Goal: Task Accomplishment & Management: Manage account settings

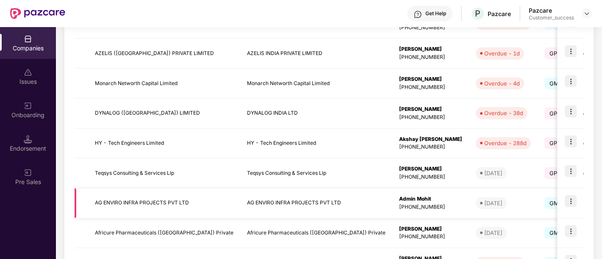
scroll to position [249, 0]
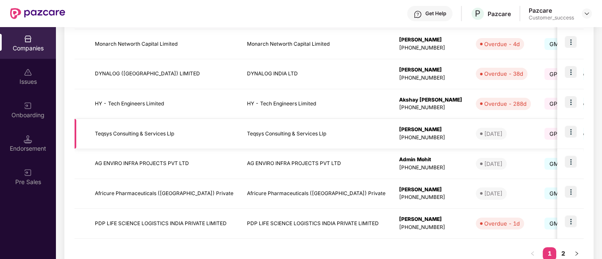
click at [571, 134] on img at bounding box center [570, 132] width 12 height 12
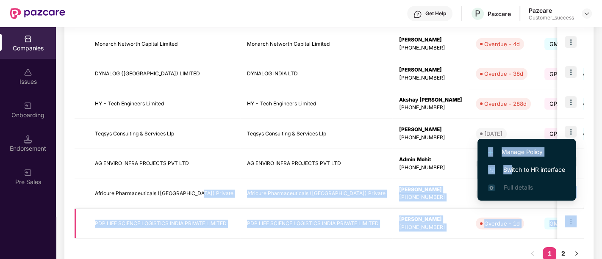
drag, startPoint x: 511, startPoint y: 167, endPoint x: 150, endPoint y: 212, distance: 364.3
click at [150, 212] on body "Get Help P Pazcare Pazcare Customer_success Companies Issues Onboarding Endorse…" at bounding box center [301, 129] width 602 height 259
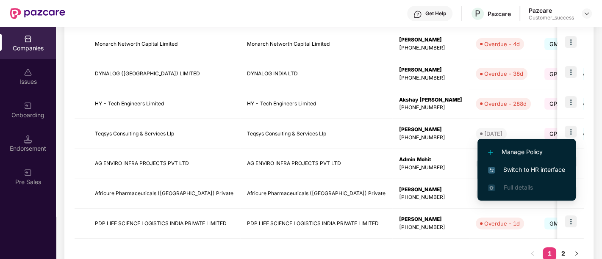
click at [559, 167] on span "Switch to HR interface" at bounding box center [526, 169] width 77 height 9
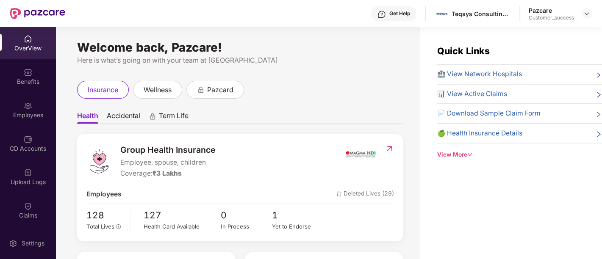
click at [24, 113] on div "Employees" at bounding box center [28, 115] width 56 height 8
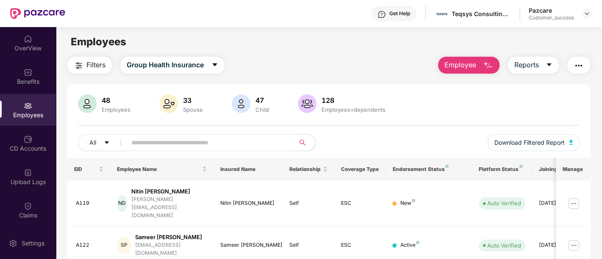
click at [181, 147] on input "text" at bounding box center [207, 142] width 152 height 13
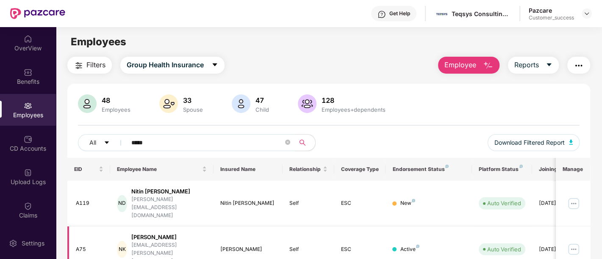
type input "*****"
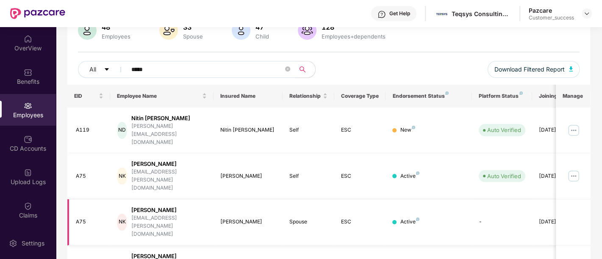
scroll to position [75, 0]
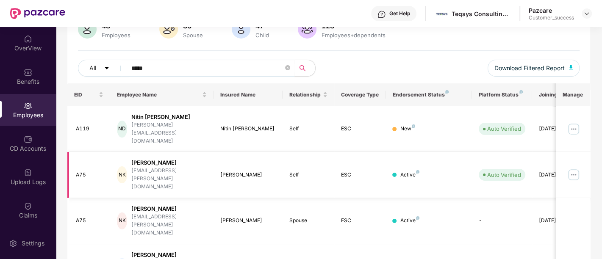
click at [570, 168] on img at bounding box center [573, 175] width 14 height 14
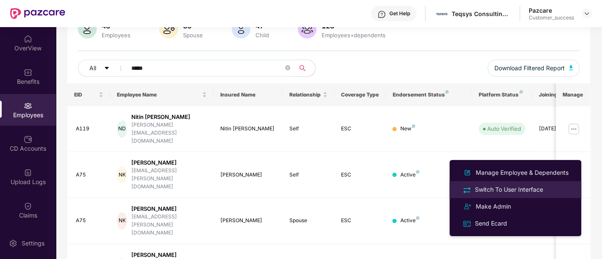
click at [541, 191] on div "Switch To User Interface" at bounding box center [509, 189] width 72 height 9
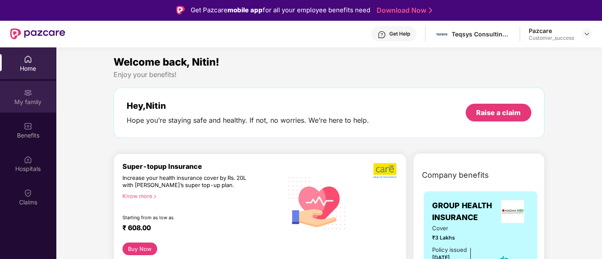
click at [36, 107] on div "My family" at bounding box center [28, 97] width 56 height 32
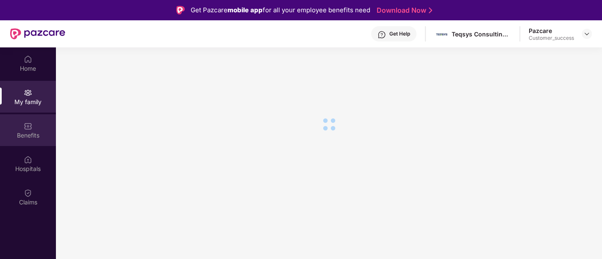
click at [35, 130] on div "Benefits" at bounding box center [28, 130] width 56 height 32
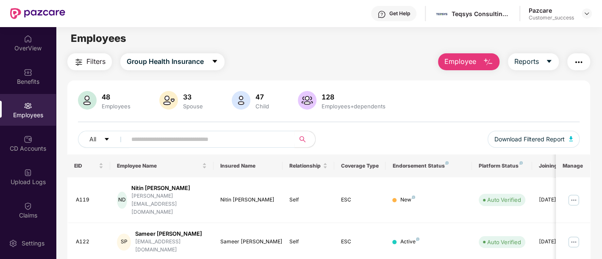
scroll to position [3, 0]
click at [220, 137] on input "text" at bounding box center [207, 139] width 152 height 13
type input "*"
type input "*****"
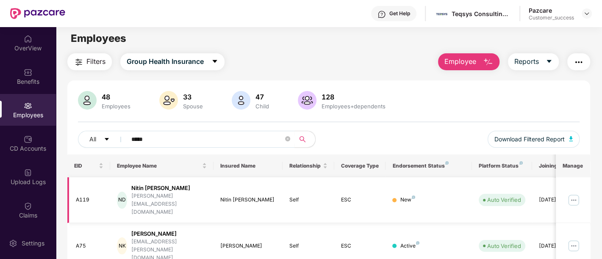
click at [575, 196] on img at bounding box center [573, 200] width 14 height 14
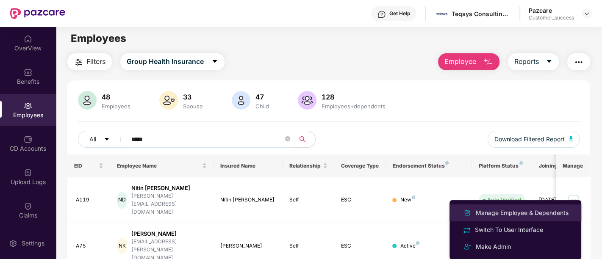
click at [526, 213] on div "Manage Employee & Dependents" at bounding box center [522, 212] width 96 height 9
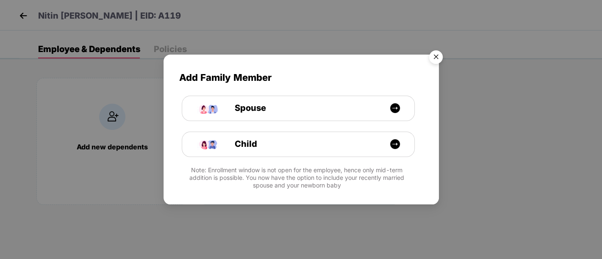
click at [434, 58] on img "Close" at bounding box center [436, 59] width 24 height 24
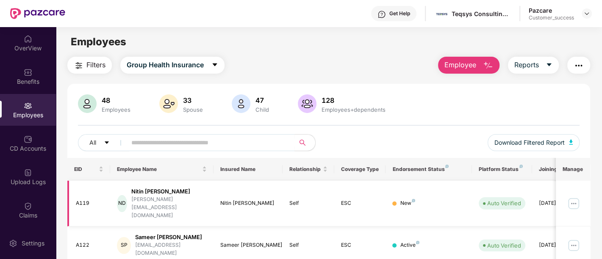
click at [570, 199] on img at bounding box center [573, 204] width 14 height 14
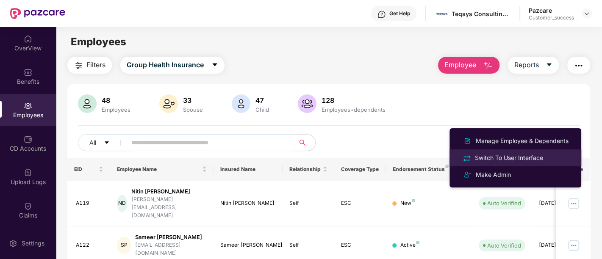
click at [506, 160] on div "Switch To User Interface" at bounding box center [509, 157] width 72 height 9
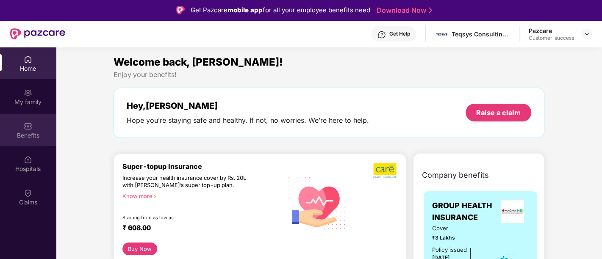
click at [39, 128] on div "Benefits" at bounding box center [28, 130] width 56 height 32
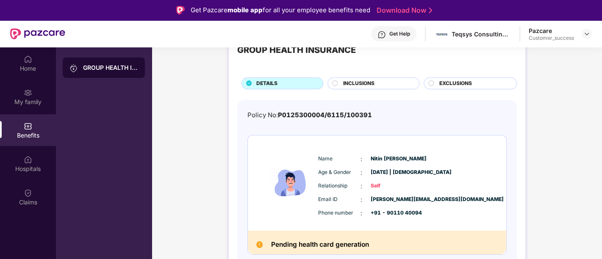
scroll to position [0, 0]
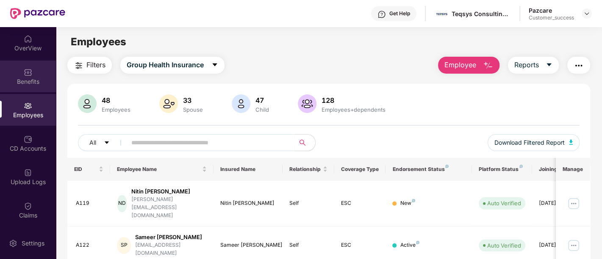
click at [23, 83] on div "Benefits" at bounding box center [28, 81] width 56 height 8
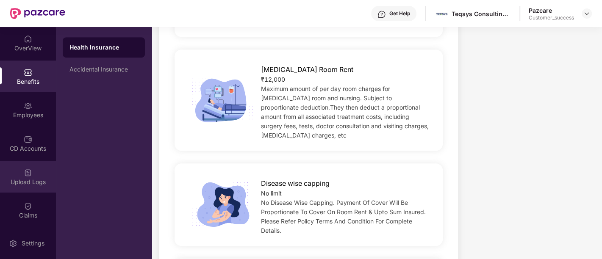
scroll to position [11, 0]
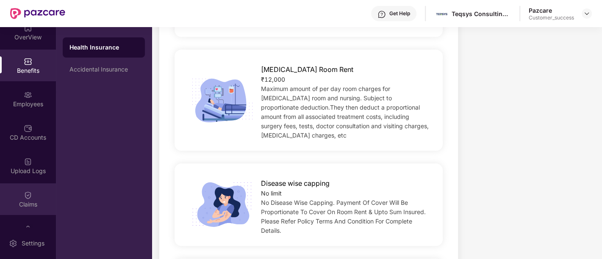
click at [26, 200] on div "Claims" at bounding box center [28, 204] width 56 height 8
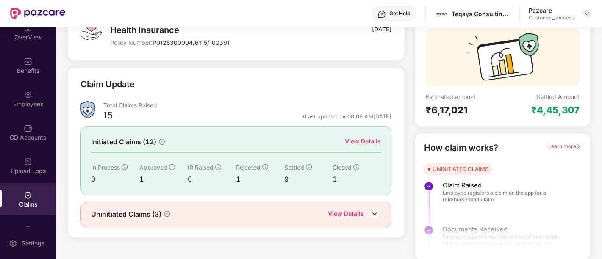
scroll to position [0, 0]
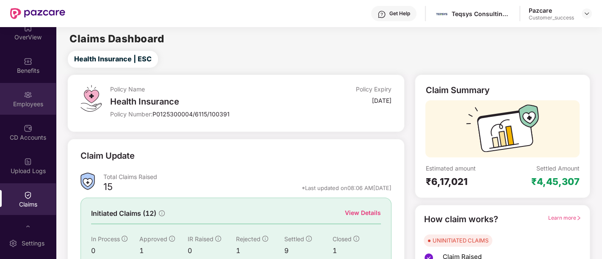
click at [41, 105] on div "Employees" at bounding box center [28, 104] width 56 height 8
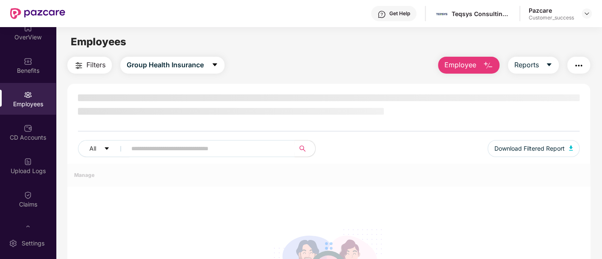
click at [41, 105] on div "Employees" at bounding box center [28, 104] width 56 height 8
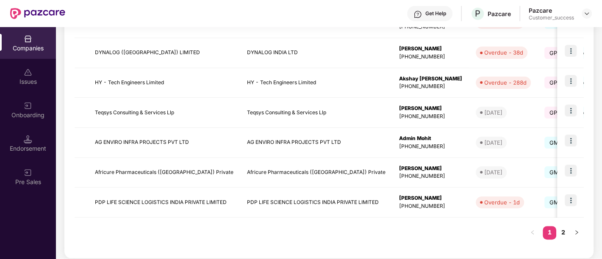
scroll to position [275, 0]
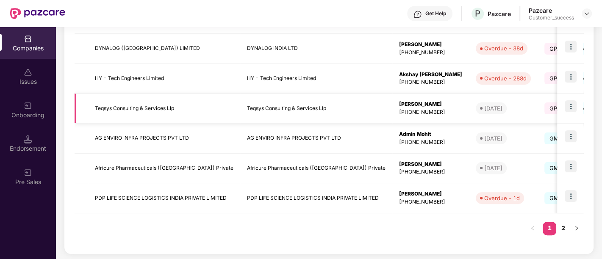
click at [213, 120] on td "Teqsys Consulting & Services Llp" at bounding box center [164, 109] width 152 height 30
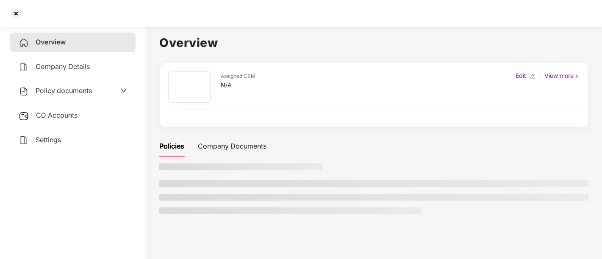
click at [213, 120] on div "Assigned CSM N/A Edit | View more" at bounding box center [373, 94] width 429 height 65
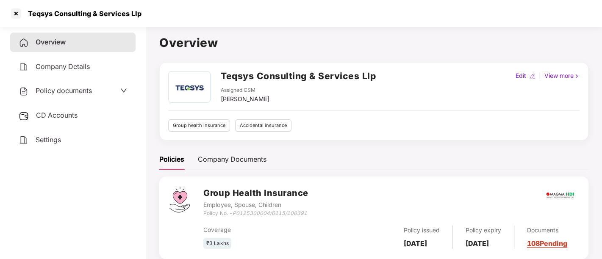
click at [110, 91] on div "Policy documents" at bounding box center [73, 91] width 108 height 11
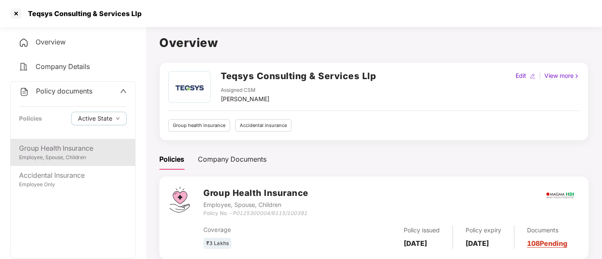
click at [69, 158] on div "Employee, Spouse, Children" at bounding box center [73, 158] width 108 height 8
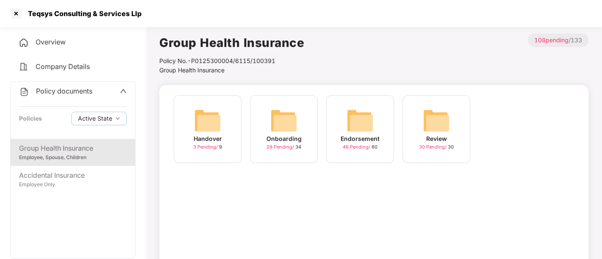
click at [287, 140] on div "Onboarding" at bounding box center [283, 138] width 35 height 9
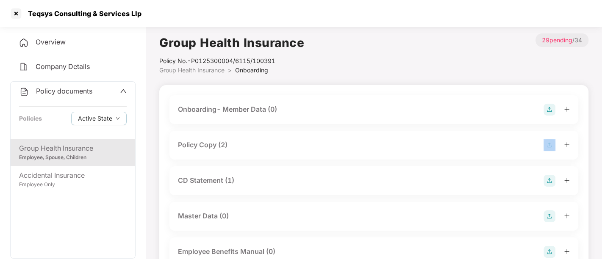
click at [287, 140] on div "Policy Copy (2)" at bounding box center [374, 145] width 392 height 12
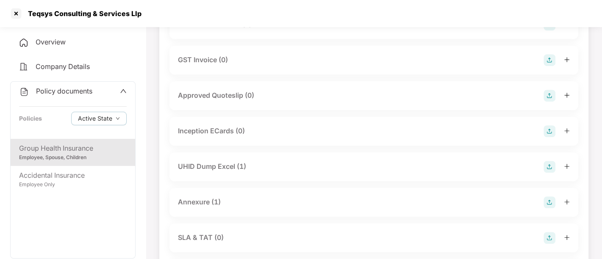
scroll to position [393, 0]
click at [399, 208] on div "Annexure (1)" at bounding box center [373, 203] width 409 height 29
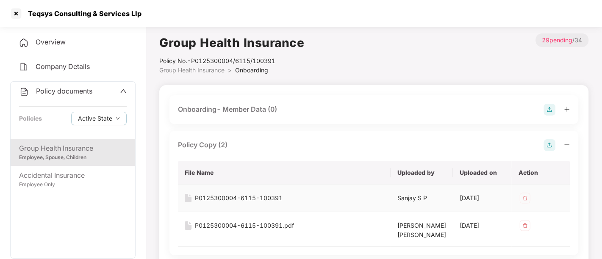
scroll to position [57, 0]
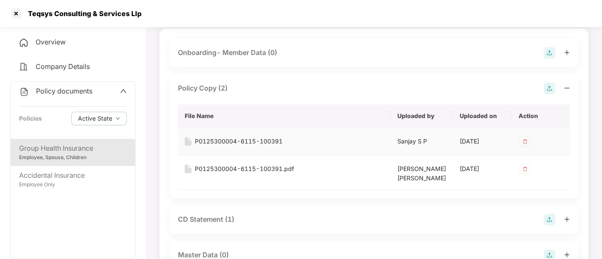
click at [282, 145] on div "P0125300004-6115-100391" at bounding box center [239, 141] width 88 height 9
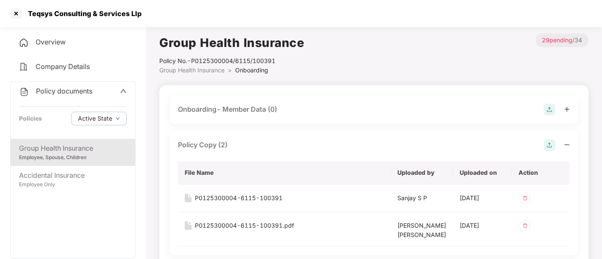
click at [97, 68] on div "Company Details" at bounding box center [72, 66] width 125 height 19
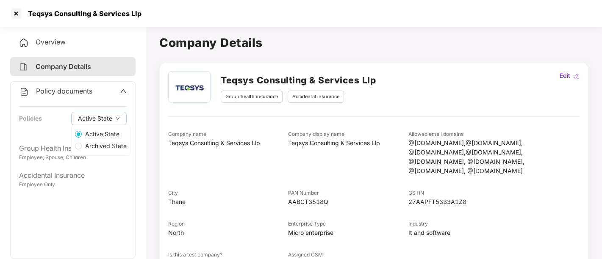
click at [83, 149] on span "Archived State" at bounding box center [106, 145] width 48 height 9
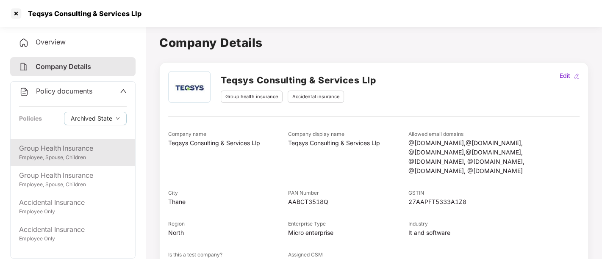
click at [54, 155] on div "Employee, Spouse, Children" at bounding box center [73, 158] width 108 height 8
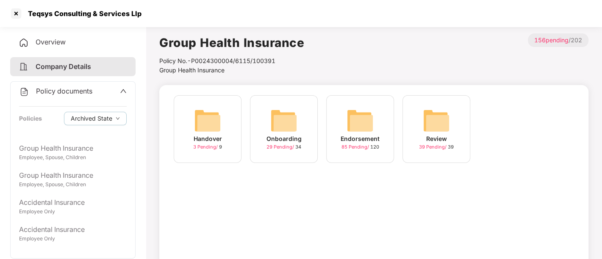
click at [224, 141] on div "Handover 3 Pending / 9" at bounding box center [208, 129] width 68 height 68
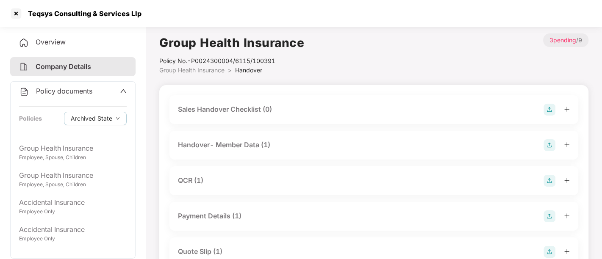
click at [224, 141] on div "Handover- Member Data (1)" at bounding box center [224, 145] width 92 height 11
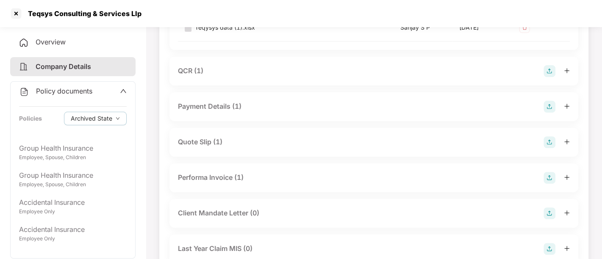
scroll to position [171, 0]
click at [254, 146] on div "Quote Slip (1)" at bounding box center [374, 142] width 392 height 12
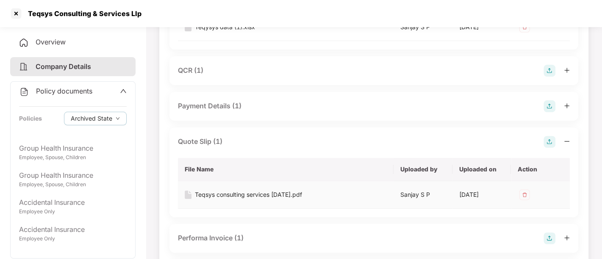
click at [289, 195] on div "Teqsys consulting services [DATE].pdf" at bounding box center [248, 194] width 107 height 9
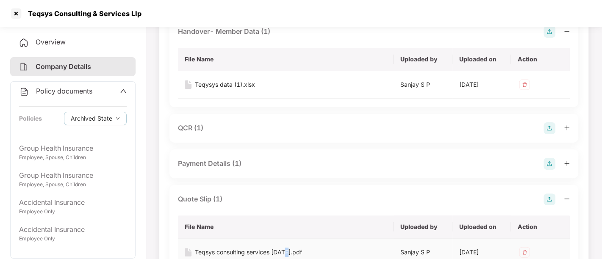
scroll to position [113, 0]
click at [265, 132] on div "QCR (1)" at bounding box center [374, 129] width 392 height 12
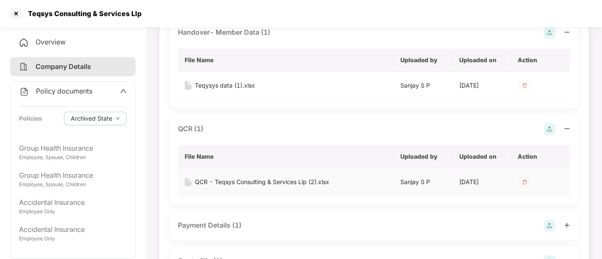
click at [291, 184] on div "QCR - Teqsys Consulting & Services Llp (2).xlsx" at bounding box center [262, 181] width 134 height 9
click at [307, 184] on div "QCR - Teqsys Consulting & Services Llp (2).xlsx" at bounding box center [262, 181] width 134 height 9
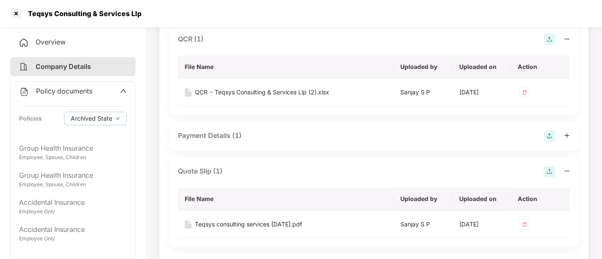
scroll to position [211, 0]
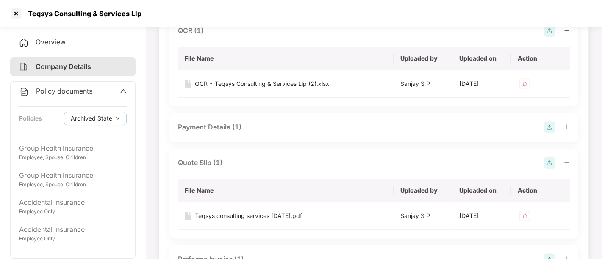
click at [246, 162] on div "Quote Slip (1)" at bounding box center [374, 163] width 392 height 12
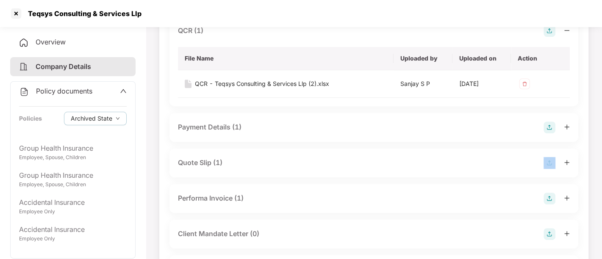
click at [246, 162] on div "Quote Slip (1)" at bounding box center [374, 163] width 392 height 12
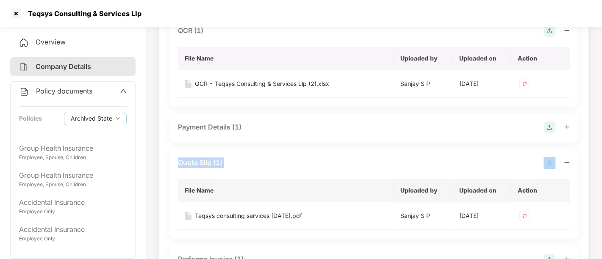
click at [246, 162] on div "Quote Slip (1)" at bounding box center [374, 163] width 392 height 12
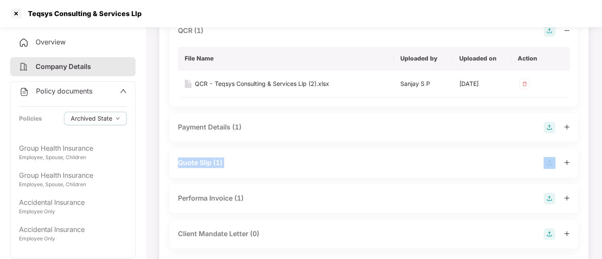
click at [214, 167] on div "Quote Slip (1)" at bounding box center [200, 162] width 44 height 11
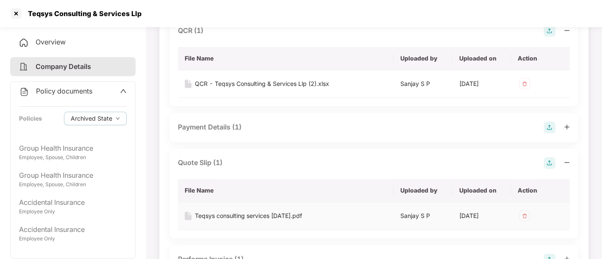
click at [276, 214] on div "Teqsys consulting services [DATE].pdf" at bounding box center [248, 215] width 107 height 9
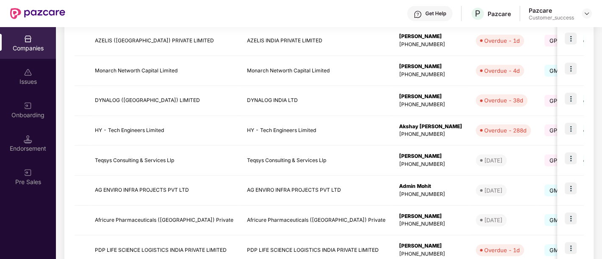
click at [48, 40] on div "Companies" at bounding box center [28, 43] width 56 height 32
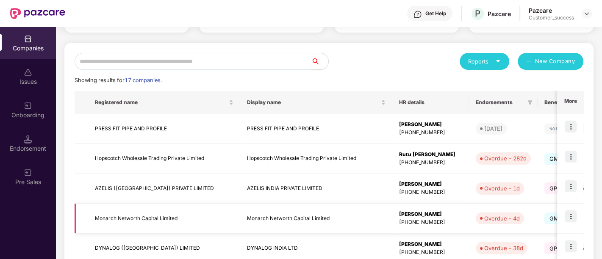
scroll to position [75, 0]
click at [568, 184] on img at bounding box center [570, 186] width 12 height 12
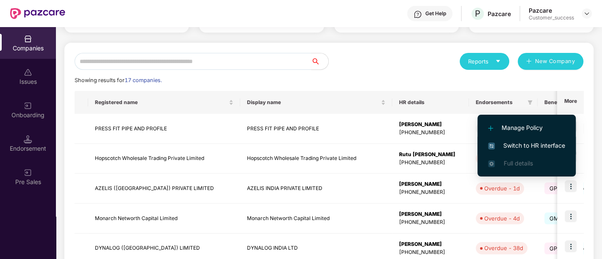
click at [525, 145] on span "Switch to HR interface" at bounding box center [526, 145] width 77 height 9
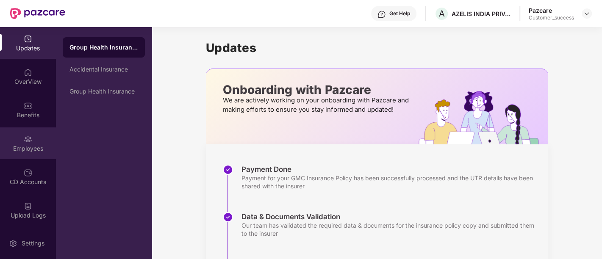
click at [37, 150] on div "Employees" at bounding box center [28, 148] width 56 height 8
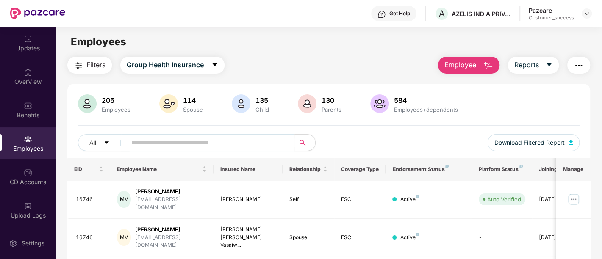
click at [461, 67] on span "Employee" at bounding box center [460, 65] width 32 height 11
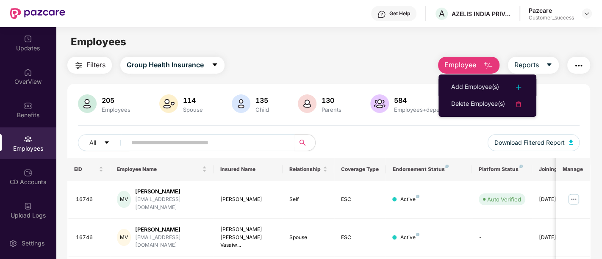
drag, startPoint x: 461, startPoint y: 85, endPoint x: 354, endPoint y: 121, distance: 112.3
click at [354, 121] on body "Get Help A AZELIS INDIA PRIVATE LIMITED Pazcare Customer_success Updates OverVi…" at bounding box center [301, 129] width 602 height 259
click at [480, 87] on div "Add Employee(s)" at bounding box center [475, 87] width 48 height 10
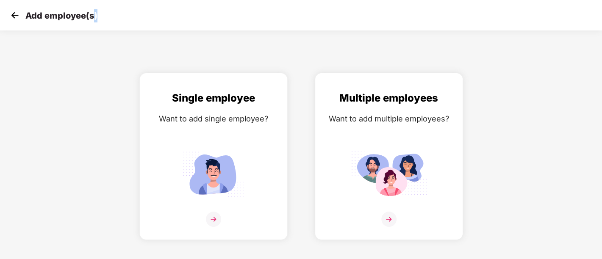
click at [480, 87] on div "Single employee Want to add single employee? Multiple employees Want to add mul…" at bounding box center [300, 156] width 629 height 167
click at [210, 214] on img at bounding box center [213, 219] width 15 height 15
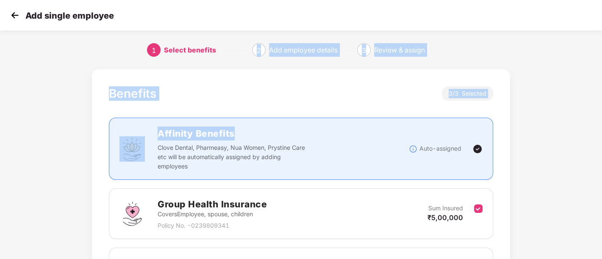
drag, startPoint x: 237, startPoint y: 117, endPoint x: 171, endPoint y: -54, distance: 183.5
click at [171, 0] on html "Add single employee 1 Select benefits 2 Add employee details 3 Review & assign …" at bounding box center [301, 129] width 602 height 259
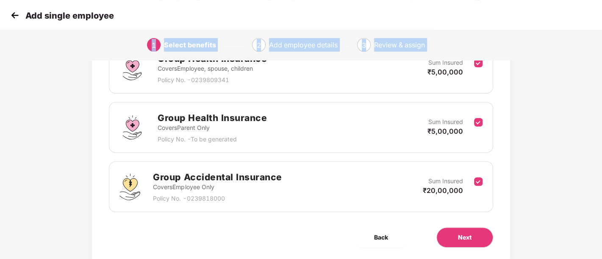
scroll to position [147, 0]
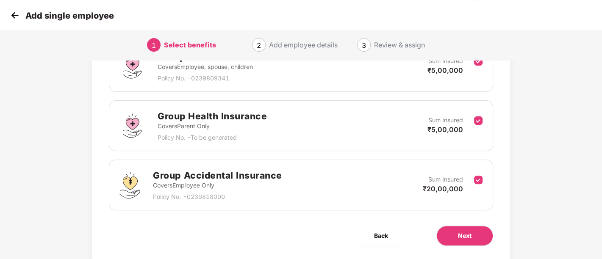
click at [261, 126] on p "Covers Parent Only" at bounding box center [211, 125] width 109 height 9
